Goal: Check status: Check status

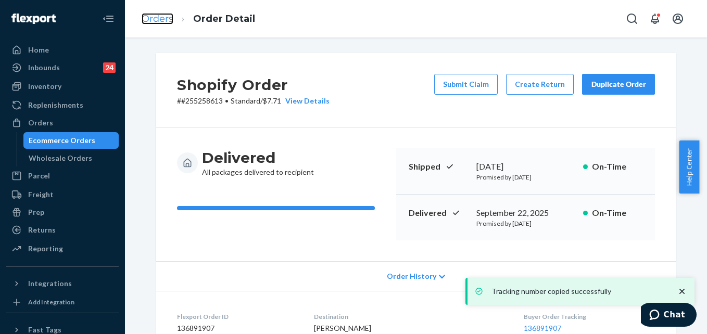
click at [159, 19] on link "Orders" at bounding box center [158, 18] width 32 height 11
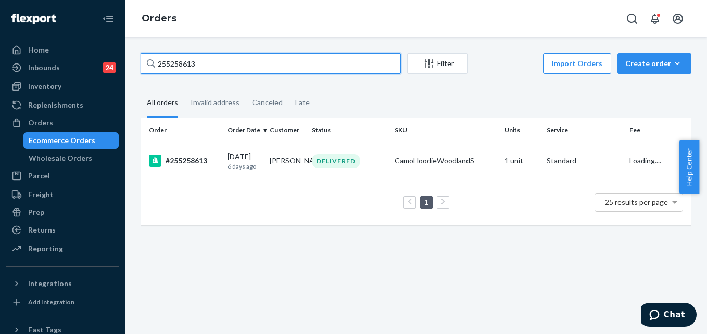
click at [205, 58] on input "255258613" at bounding box center [271, 63] width 260 height 21
paste input "4986754"
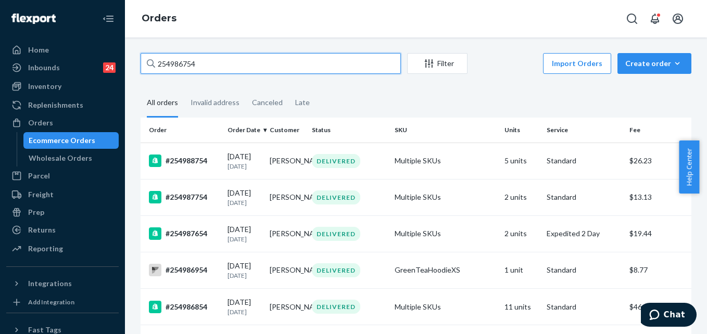
click at [225, 63] on input "254986754" at bounding box center [271, 63] width 260 height 21
click at [199, 69] on input "254986754" at bounding box center [271, 63] width 260 height 21
click at [193, 66] on input "254986754" at bounding box center [271, 63] width 260 height 21
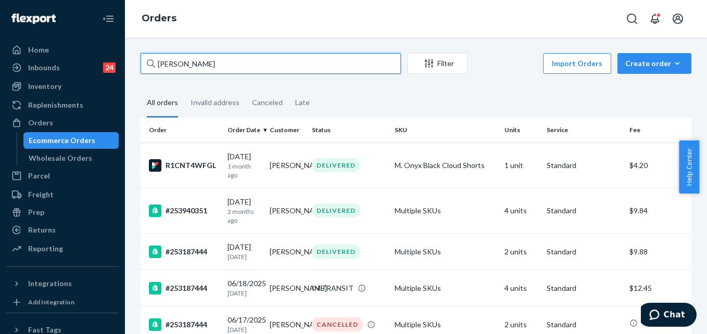
type input "[PERSON_NAME]"
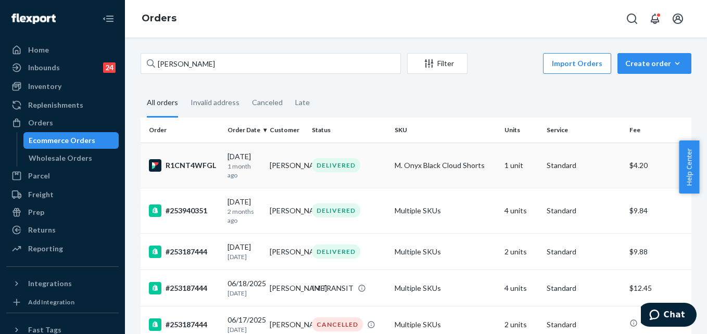
click at [376, 177] on td "DELIVERED" at bounding box center [349, 165] width 83 height 45
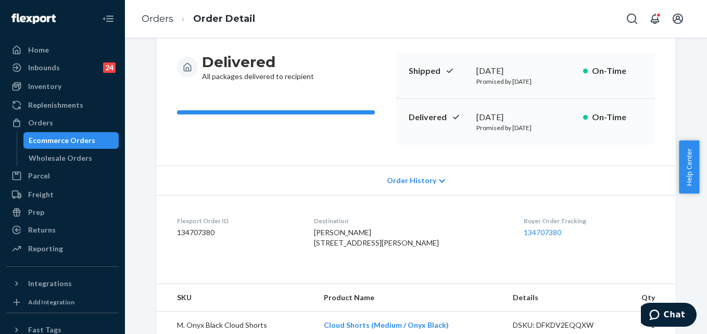
scroll to position [104, 0]
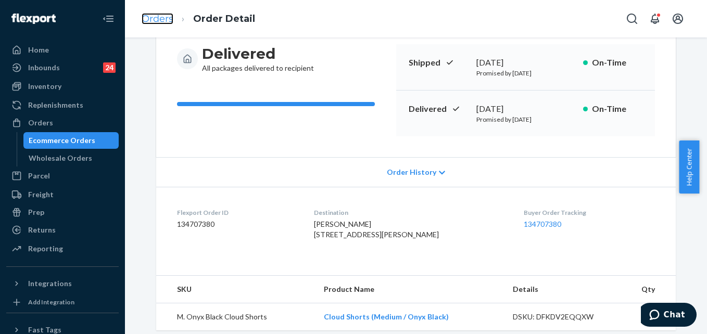
click at [151, 22] on link "Orders" at bounding box center [158, 18] width 32 height 11
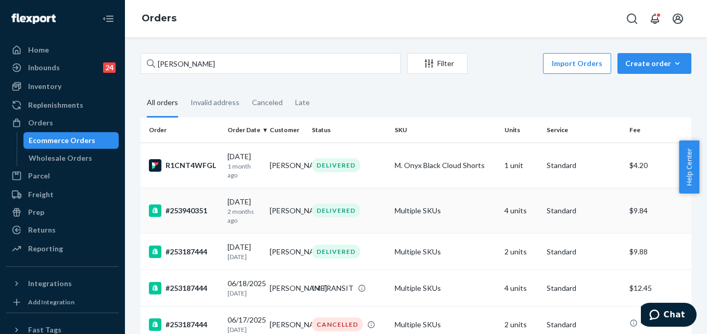
click at [209, 212] on div "#253940351" at bounding box center [184, 211] width 70 height 12
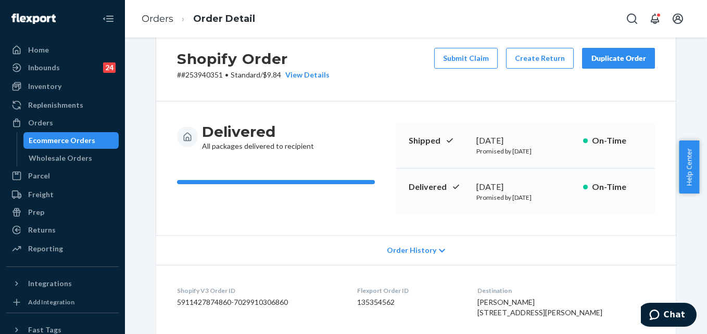
scroll to position [23, 0]
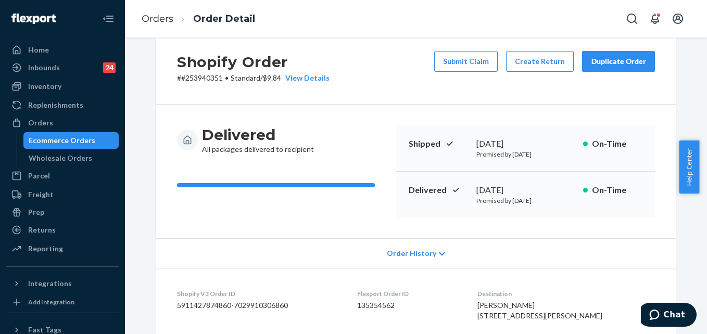
click at [209, 79] on p "# #253940351 • Standard / $9.84 View Details" at bounding box center [253, 78] width 152 height 10
copy p "253940351"
